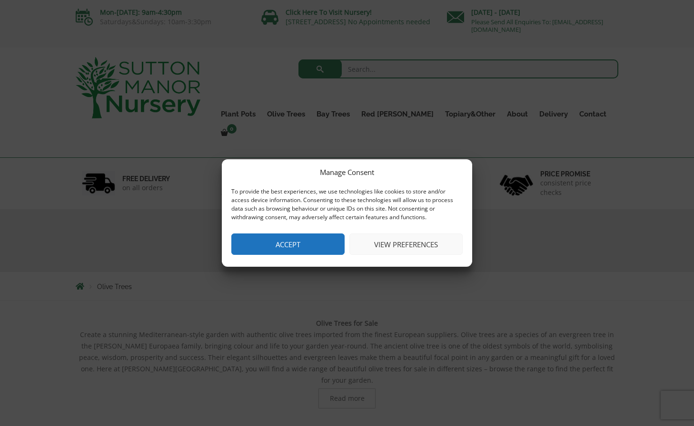
click at [269, 248] on button "Accept" at bounding box center [287, 244] width 113 height 21
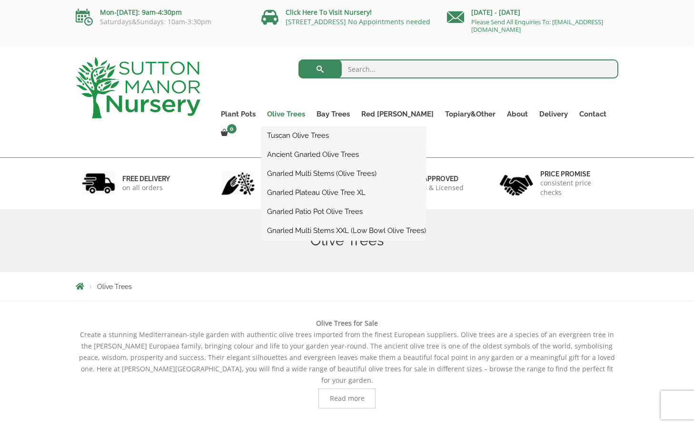
click at [311, 114] on link "Olive Trees" at bounding box center [285, 114] width 49 height 13
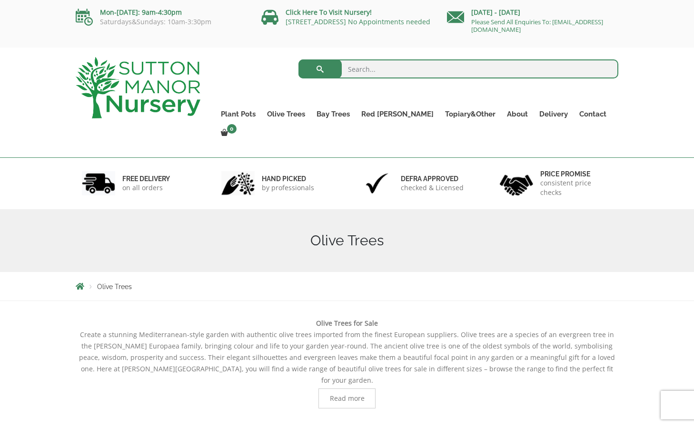
click at [311, 114] on link "Olive Trees" at bounding box center [285, 114] width 49 height 13
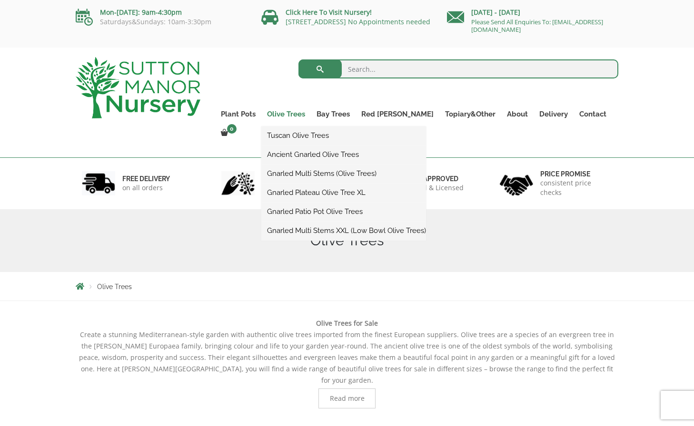
click at [311, 108] on link "Olive Trees" at bounding box center [285, 114] width 49 height 13
click at [307, 134] on link "Tuscan Olive Trees" at bounding box center [343, 135] width 165 height 14
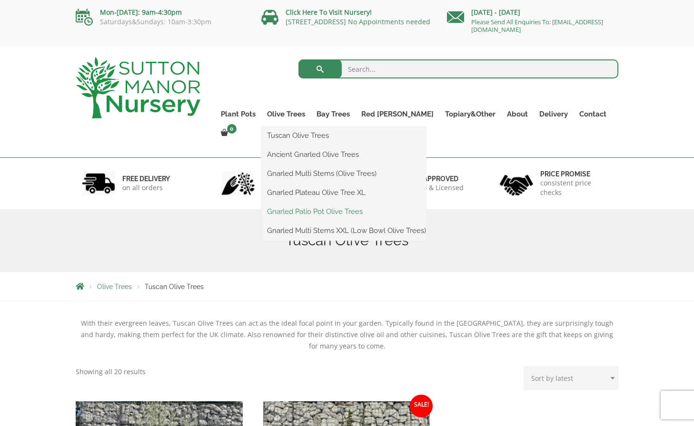
click at [323, 211] on link "Gnarled Patio Pot Olive Trees" at bounding box center [343, 212] width 165 height 14
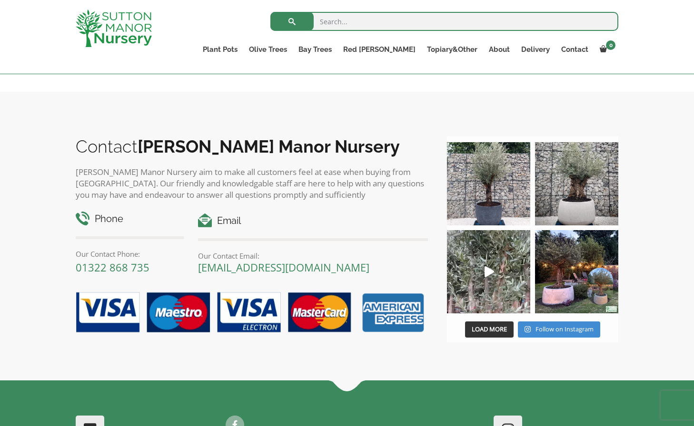
scroll to position [557, 0]
